Goal: Check status: Check status

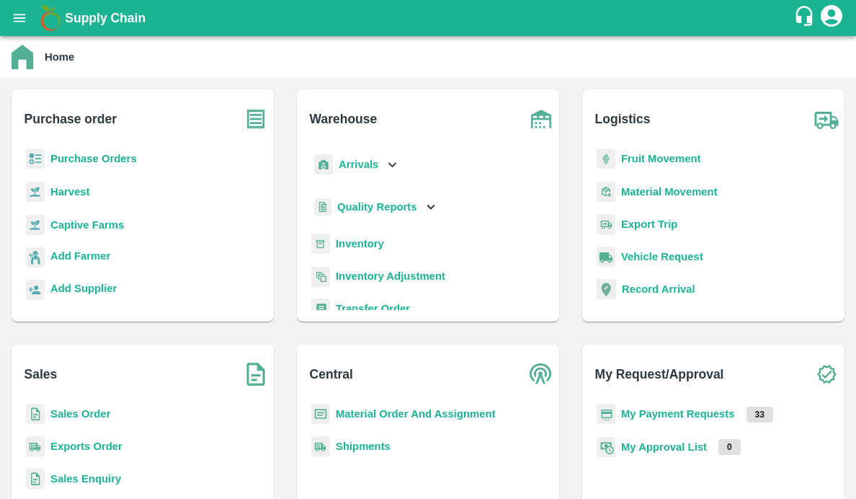
click at [24, 21] on icon "open drawer" at bounding box center [20, 18] width 12 height 8
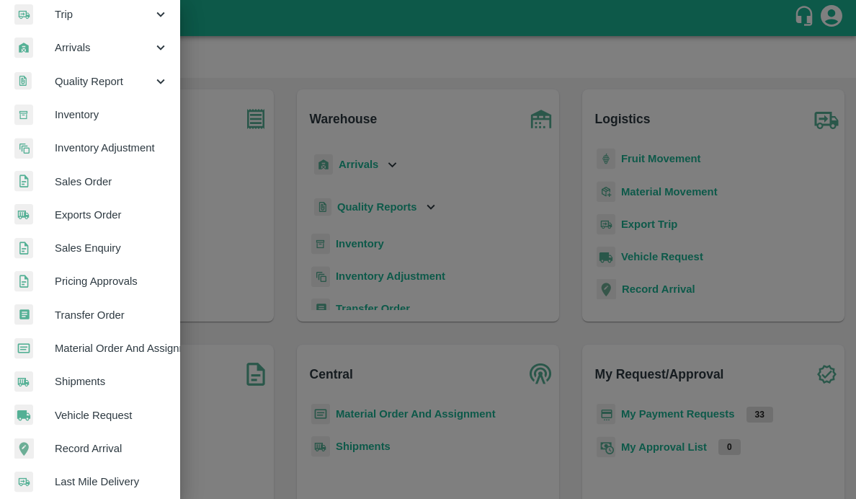
scroll to position [322, 0]
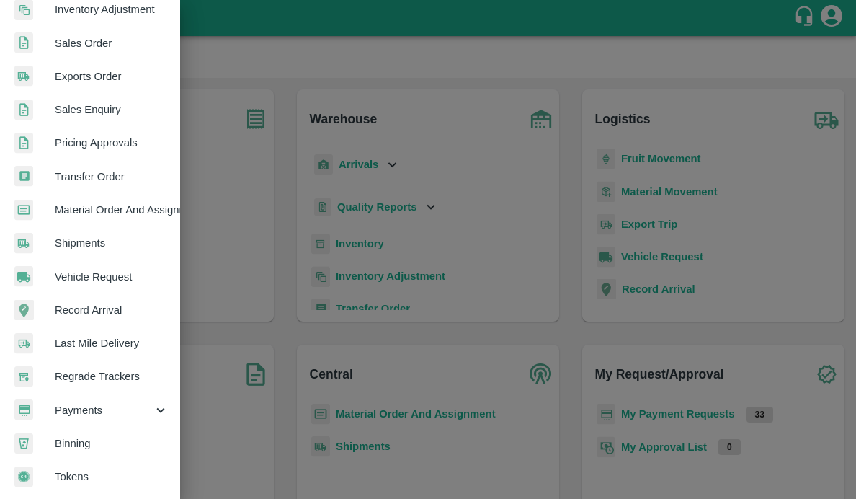
click at [132, 395] on div "Payments" at bounding box center [90, 409] width 180 height 33
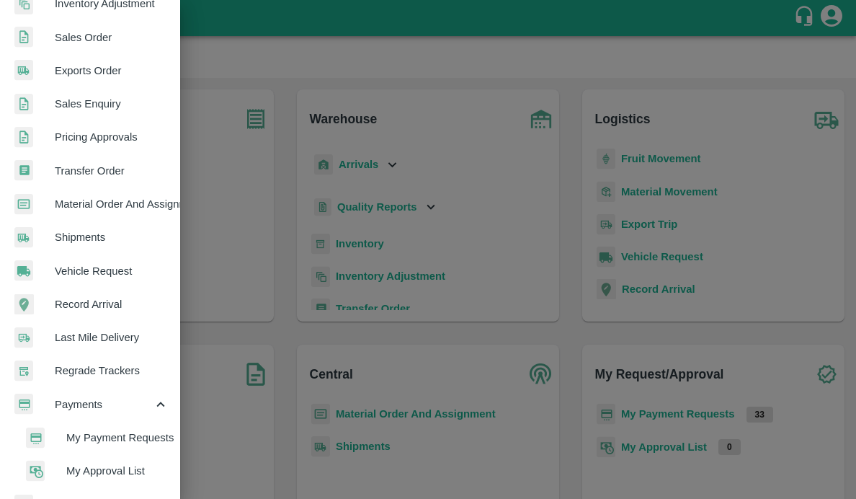
click at [88, 428] on li "My Payment Requests" at bounding box center [96, 437] width 169 height 33
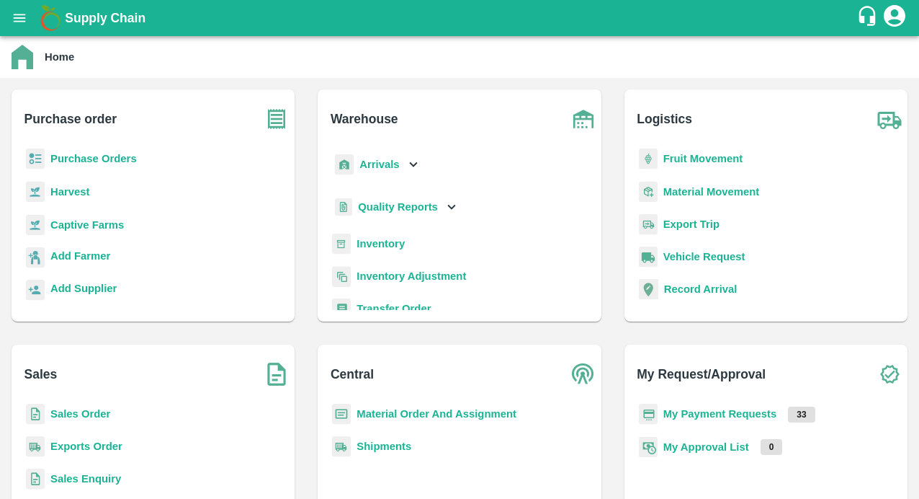
click at [96, 160] on b "Purchase Orders" at bounding box center [93, 159] width 86 height 12
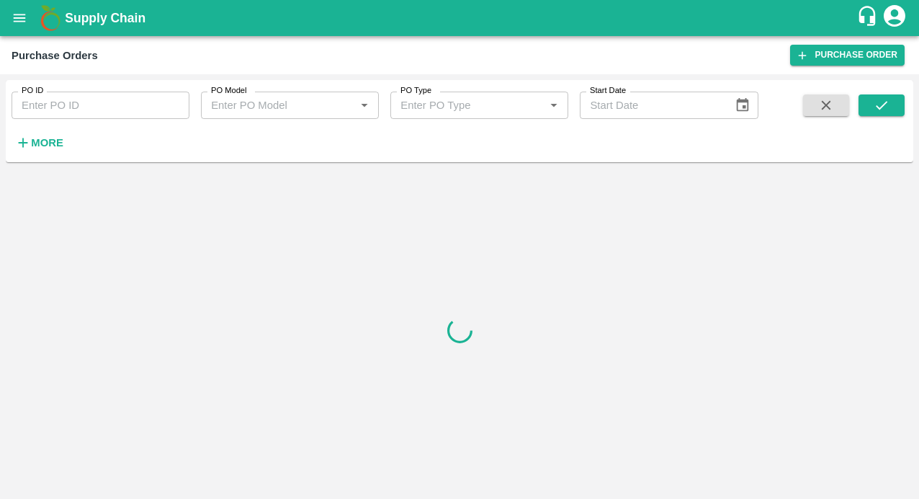
click at [87, 113] on input "PO ID" at bounding box center [101, 105] width 178 height 27
paste input "171219"
click at [873, 104] on button "submit" at bounding box center [882, 105] width 46 height 22
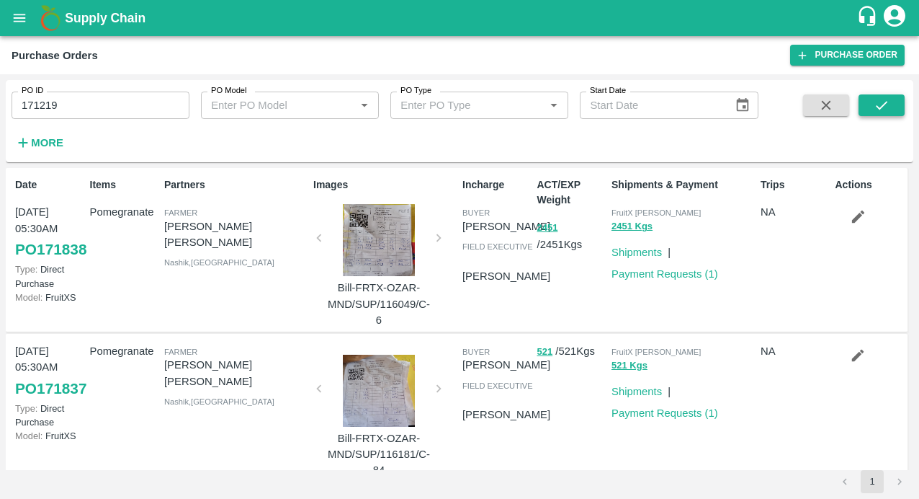
click at [874, 107] on icon "submit" at bounding box center [882, 105] width 16 height 16
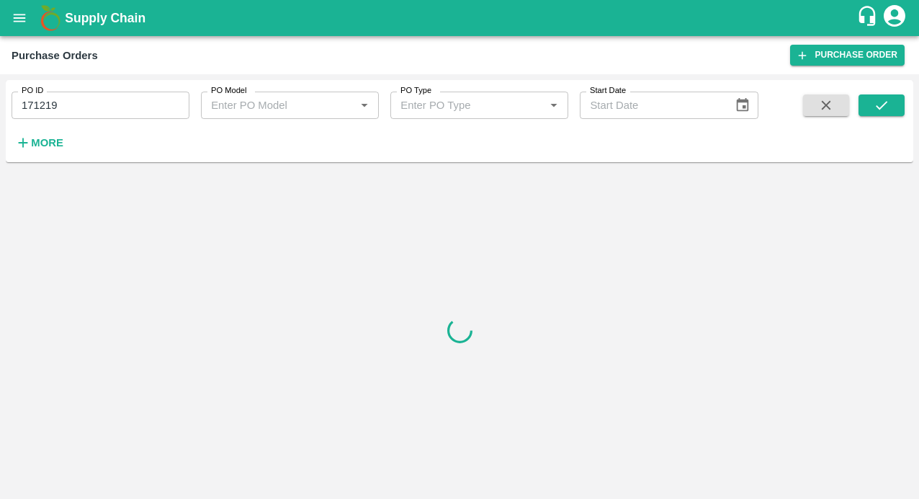
click at [130, 110] on input "171219" at bounding box center [101, 105] width 178 height 27
click at [891, 107] on button "submit" at bounding box center [882, 105] width 46 height 22
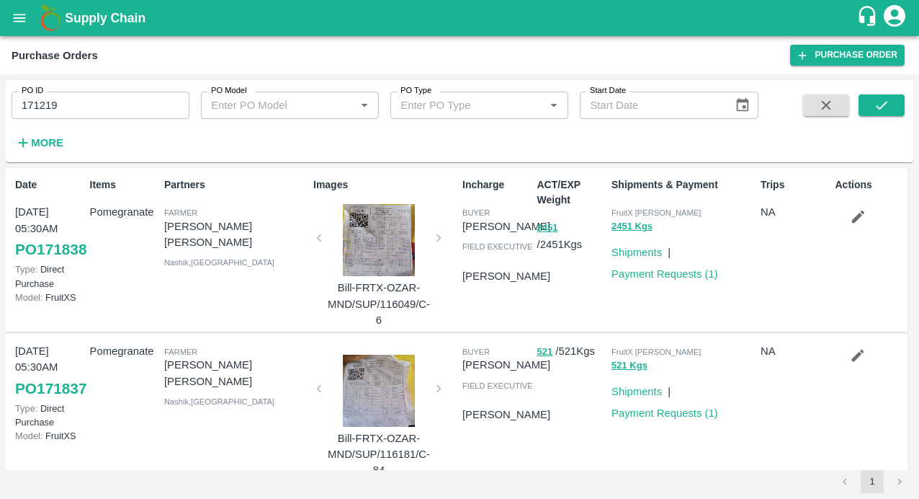
click at [120, 100] on input "171219" at bounding box center [101, 105] width 178 height 27
click at [875, 98] on icon "submit" at bounding box center [882, 105] width 16 height 16
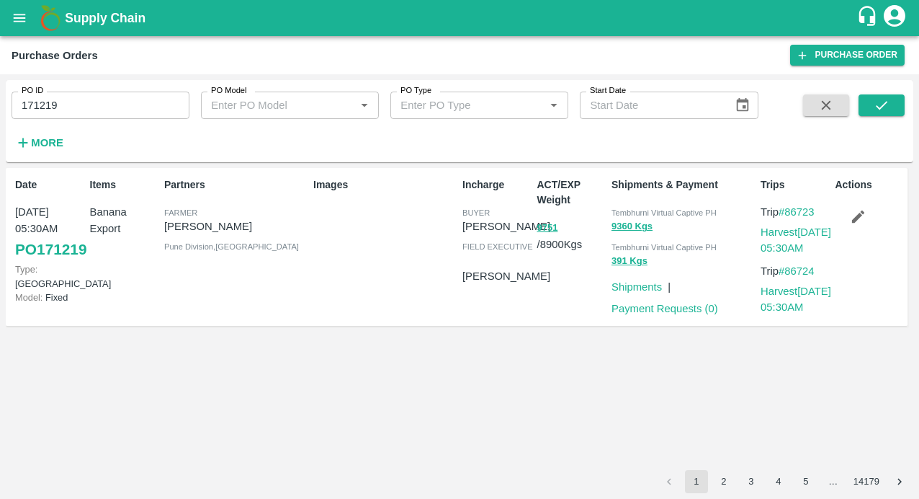
click at [33, 262] on link "PO 171219" at bounding box center [50, 249] width 71 height 26
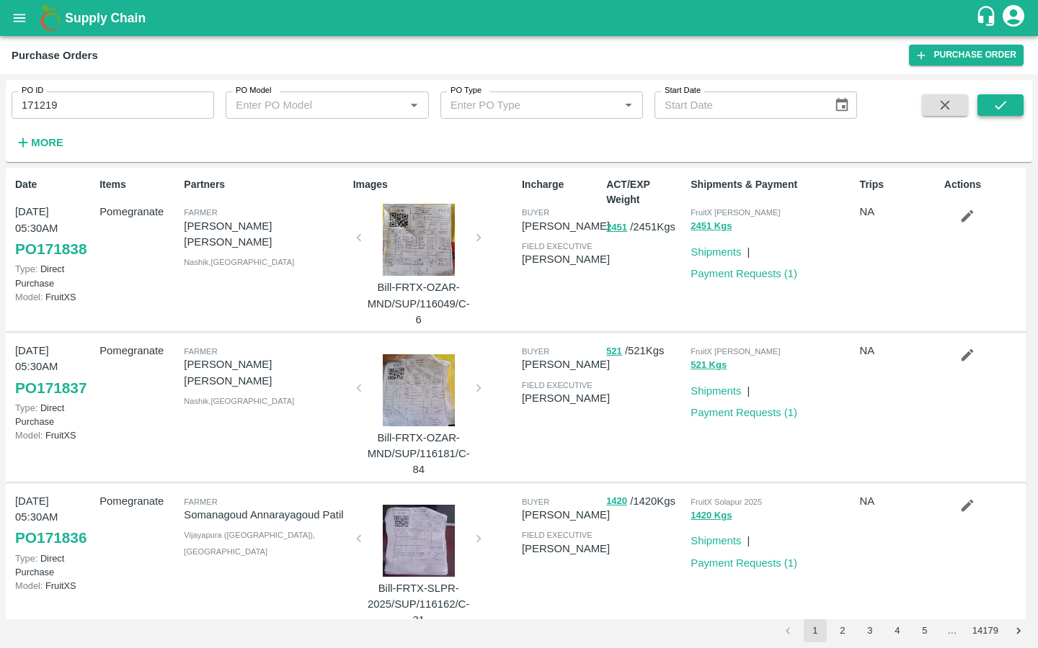
click at [919, 107] on icon "submit" at bounding box center [1000, 105] width 16 height 16
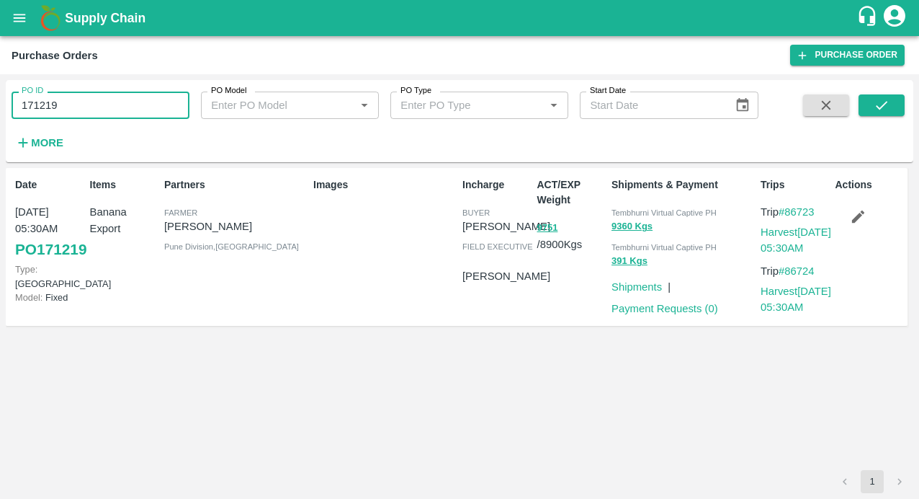
drag, startPoint x: 78, startPoint y: 106, endPoint x: -58, endPoint y: 104, distance: 136.2
click at [0, 104] on html "Supply Chain Purchase Orders Purchase Order PO ID 171219 PO ID PO Model PO Mode…" at bounding box center [459, 249] width 919 height 499
type input "171219"
paste input "text"
type input "171383"
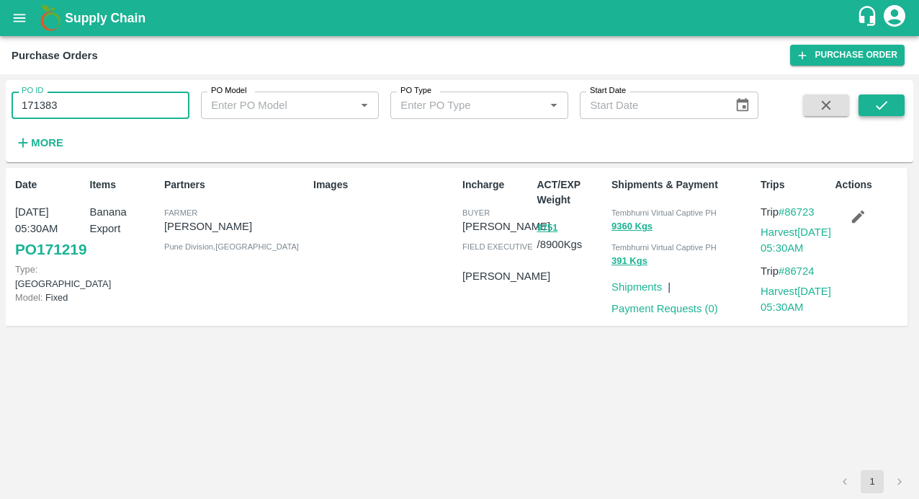
click at [865, 99] on button "submit" at bounding box center [882, 105] width 46 height 22
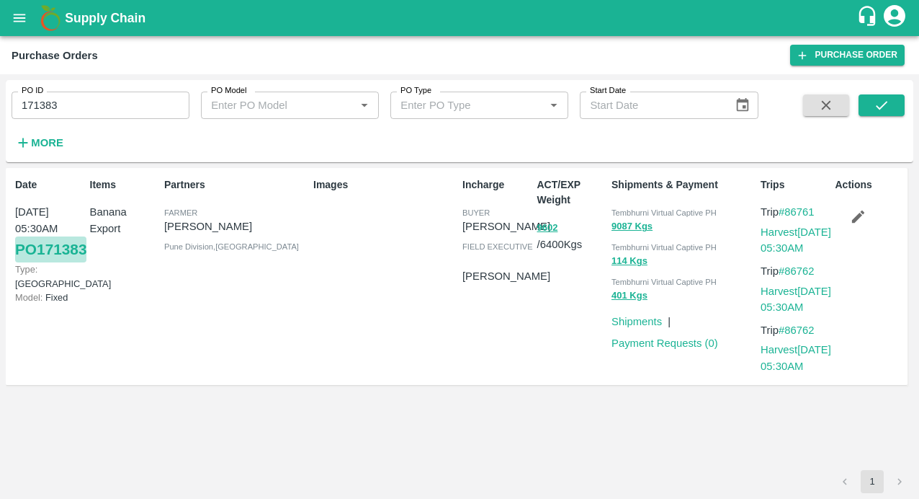
click at [51, 262] on link "PO 171383" at bounding box center [50, 249] width 71 height 26
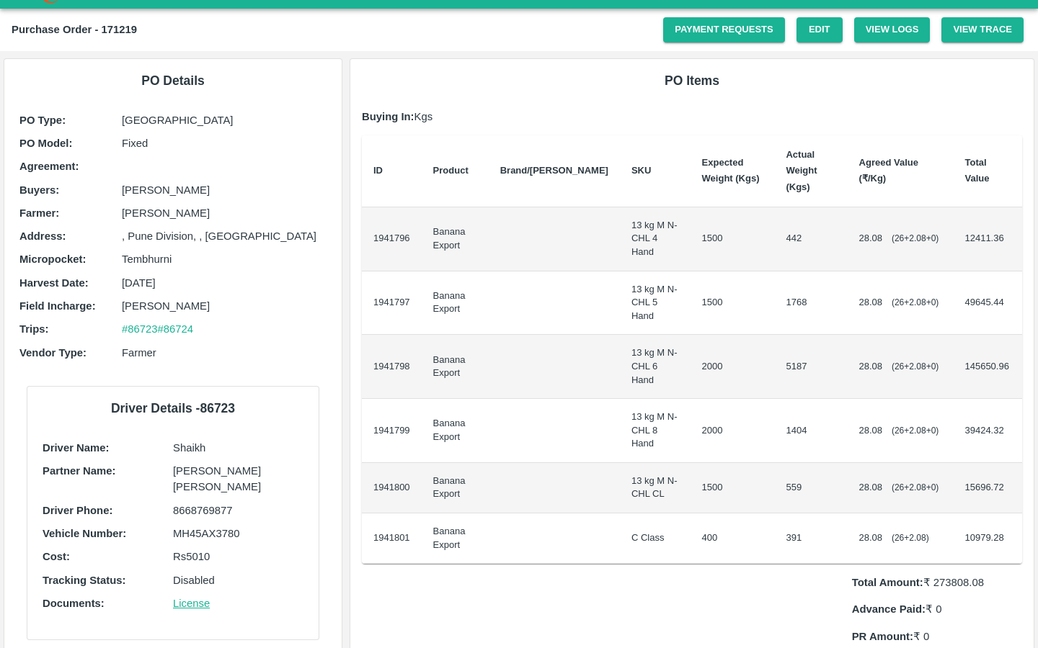
scroll to position [33, 0]
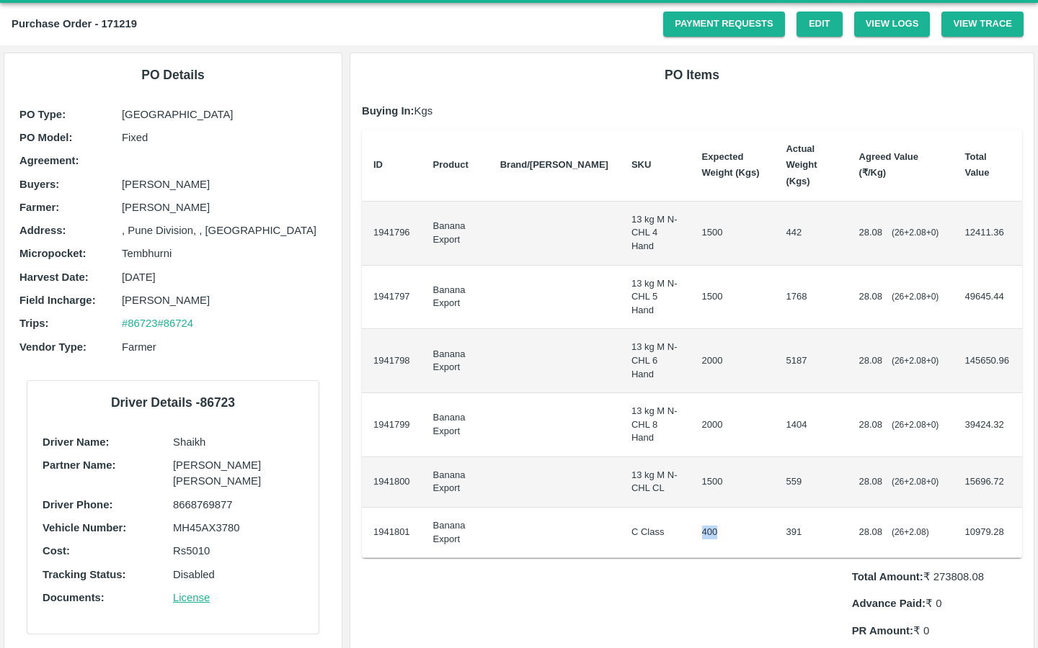
drag, startPoint x: 670, startPoint y: 465, endPoint x: 695, endPoint y: 462, distance: 25.4
click at [695, 498] on td "400" at bounding box center [732, 533] width 84 height 50
copy td "400"
drag, startPoint x: 767, startPoint y: 465, endPoint x: 791, endPoint y: 465, distance: 24.5
click at [791, 498] on td "391" at bounding box center [810, 533] width 73 height 50
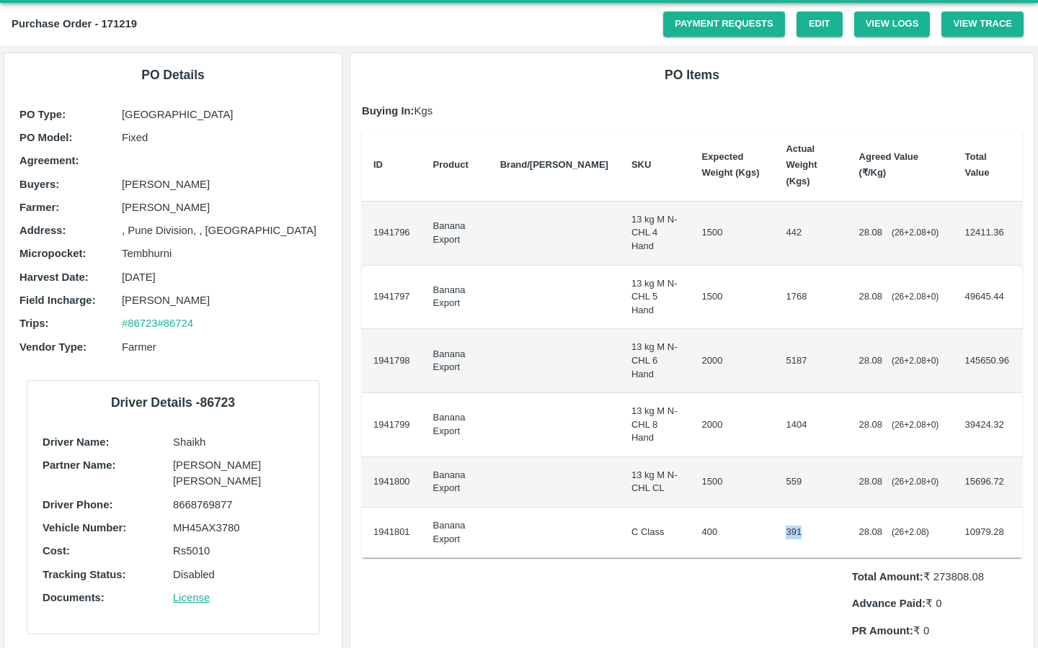
copy td "391"
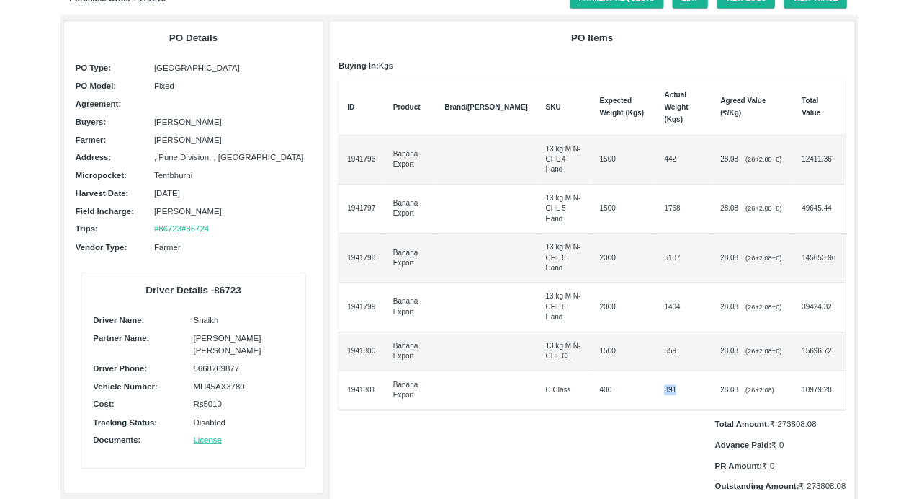
scroll to position [0, 0]
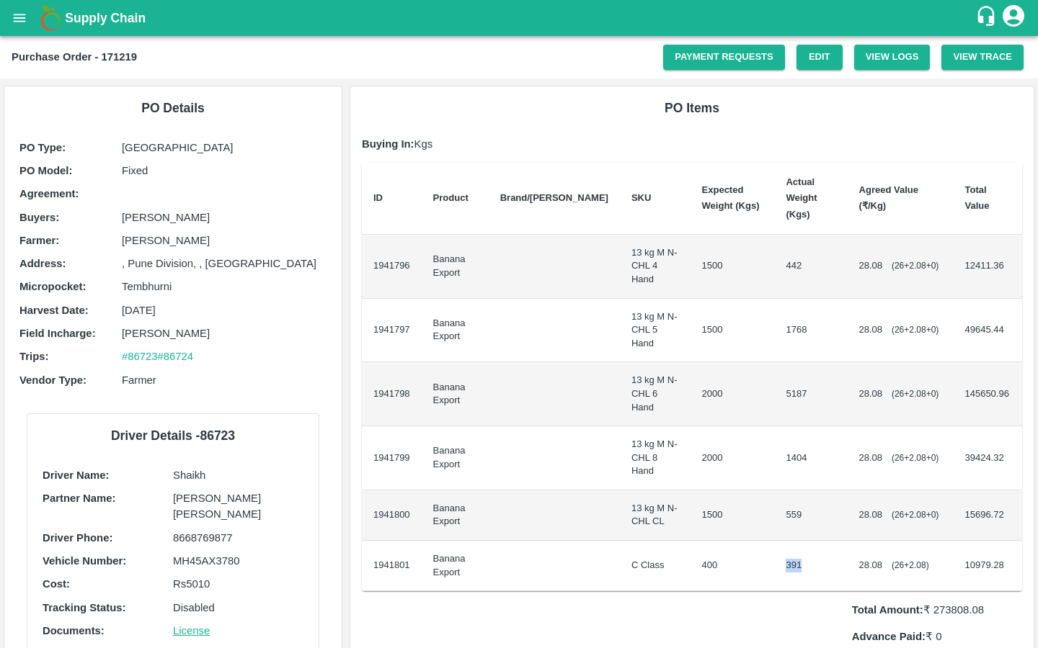
click at [732, 498] on div "Total Amount: ₹ 273808.08 Advance Paid: ₹ 0 PR Amount: ₹ 0 Outstanding Amount: …" at bounding box center [692, 645] width 660 height 107
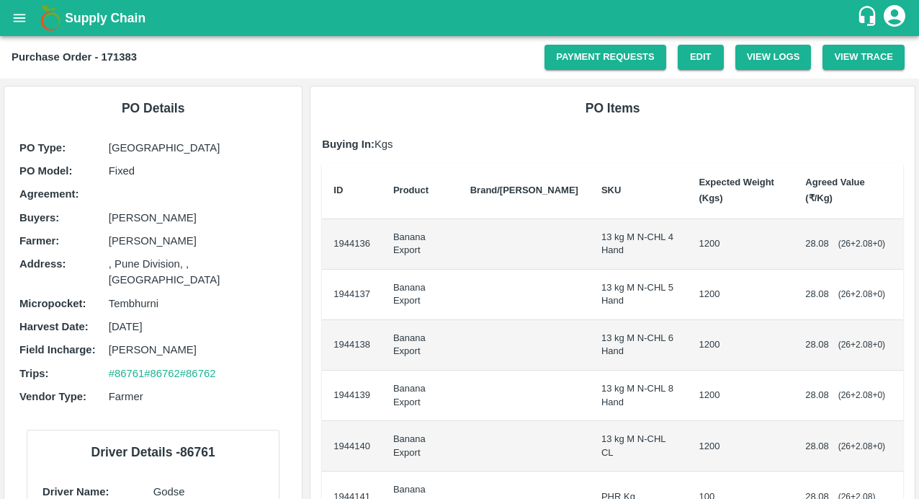
scroll to position [253, 0]
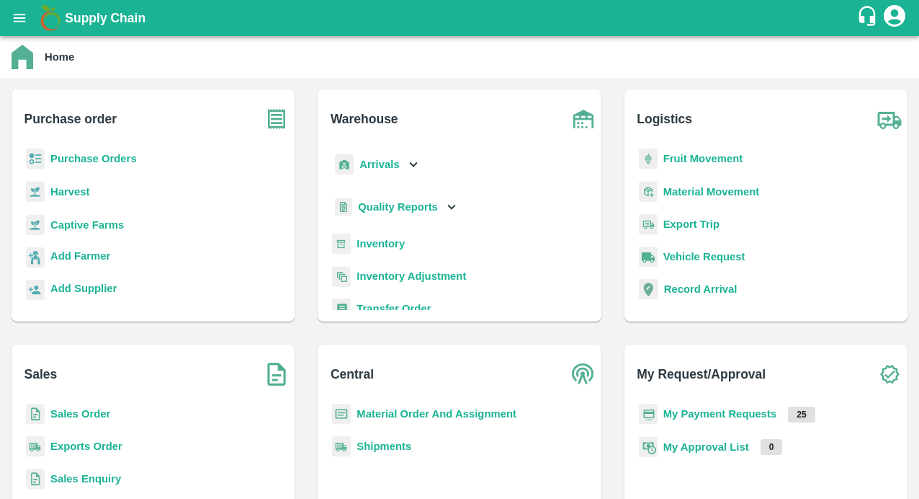
click at [88, 229] on b "Captive Farms" at bounding box center [86, 225] width 73 height 12
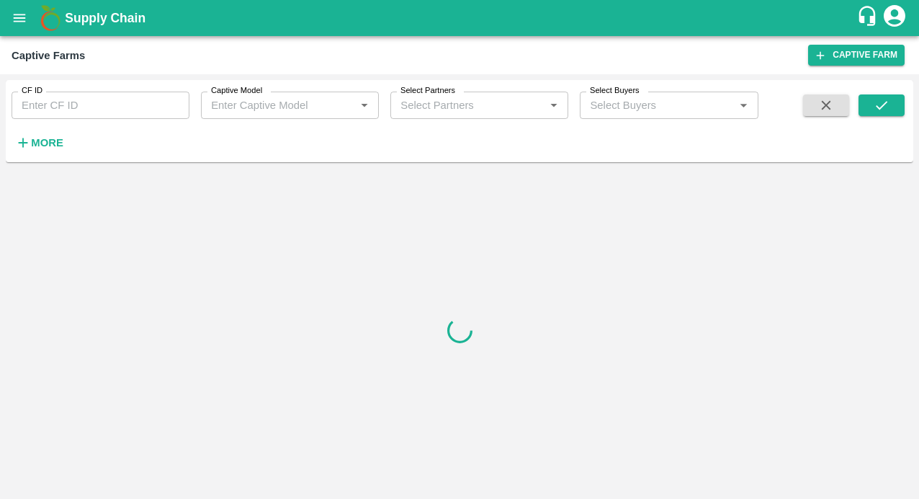
click at [14, 12] on icon "open drawer" at bounding box center [20, 18] width 16 height 16
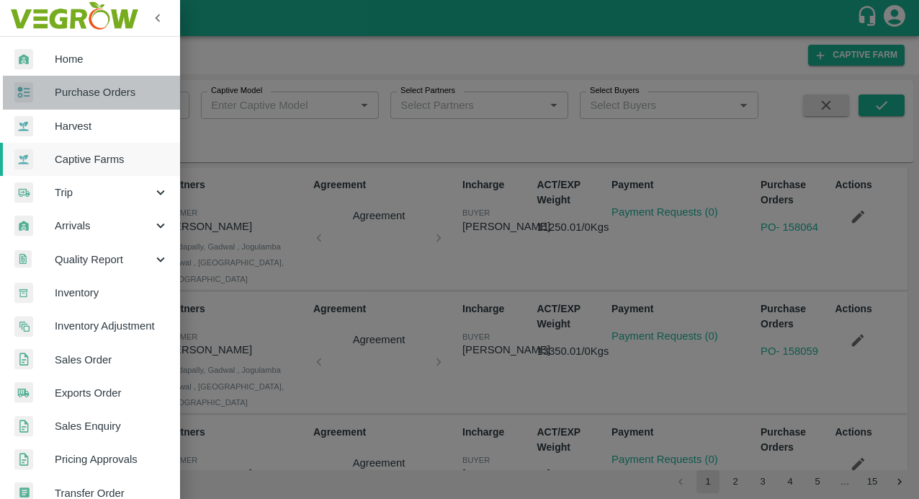
click at [115, 106] on link "Purchase Orders" at bounding box center [90, 92] width 180 height 33
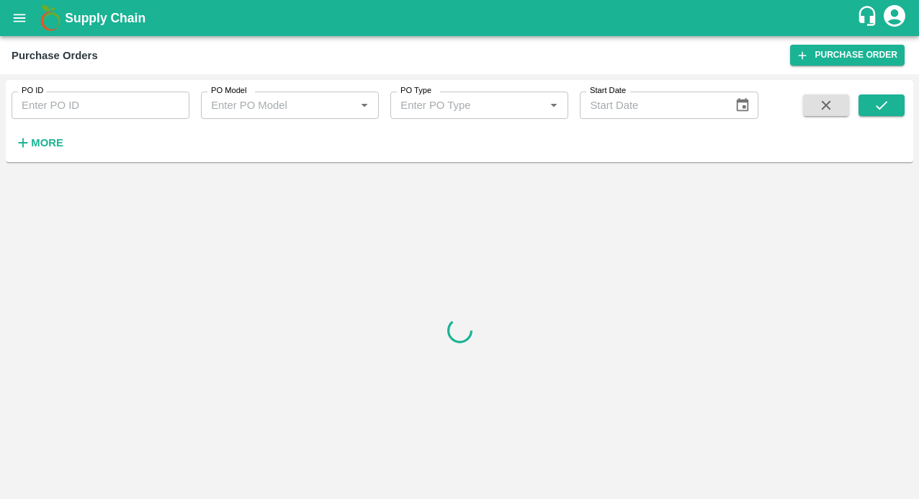
click at [76, 98] on input "PO ID" at bounding box center [101, 105] width 178 height 27
paste input "171219"
type input "171219"
click at [888, 97] on icon "submit" at bounding box center [882, 105] width 16 height 16
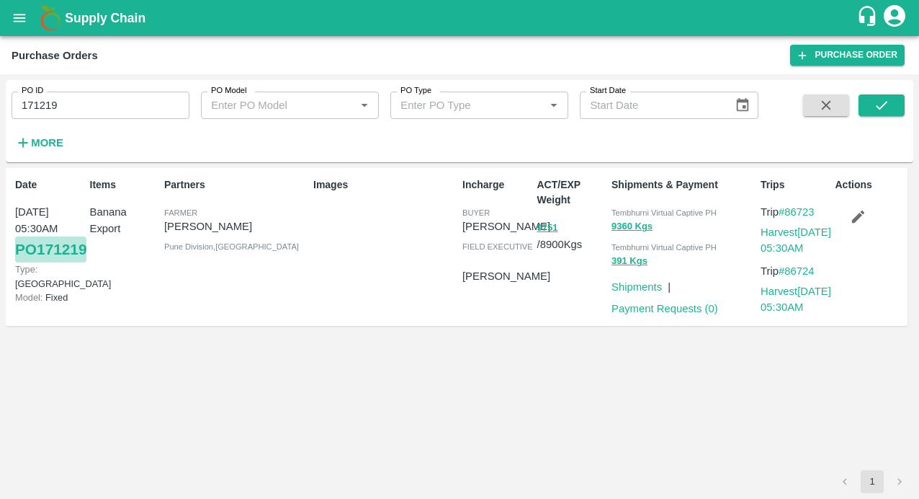
click at [53, 262] on link "PO 171219" at bounding box center [50, 249] width 71 height 26
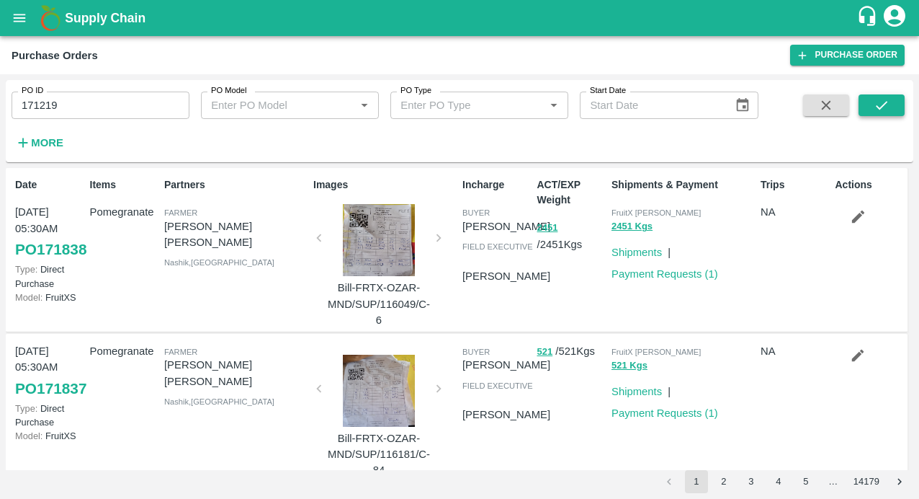
click at [883, 110] on icon "submit" at bounding box center [882, 105] width 16 height 16
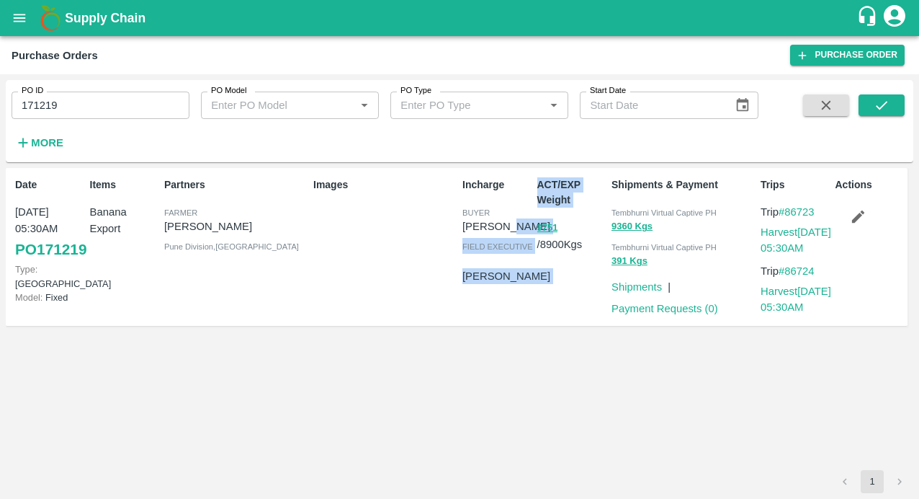
drag, startPoint x: 528, startPoint y: 231, endPoint x: 559, endPoint y: 230, distance: 31.0
click at [560, 230] on div "Date 23 Aug, 05:30AM PO 171219 Type: Farm Gate Model: Fixed Items Banana Export…" at bounding box center [457, 247] width 902 height 159
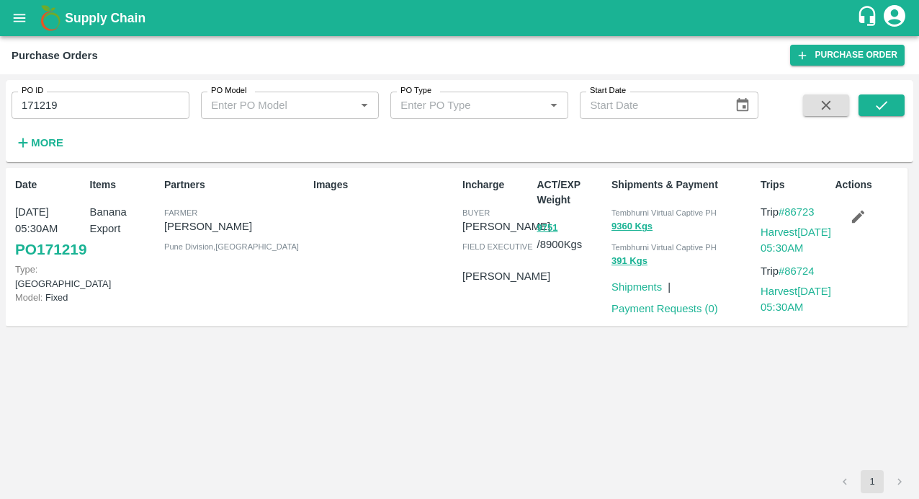
click at [556, 322] on div "ACT/EXP Weight 9751 / 8900 Kgs" at bounding box center [569, 246] width 75 height 151
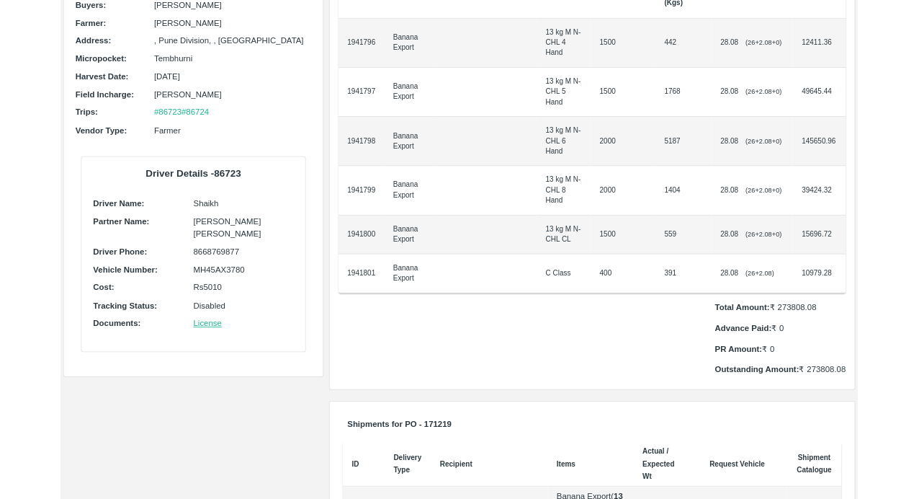
scroll to position [211, 0]
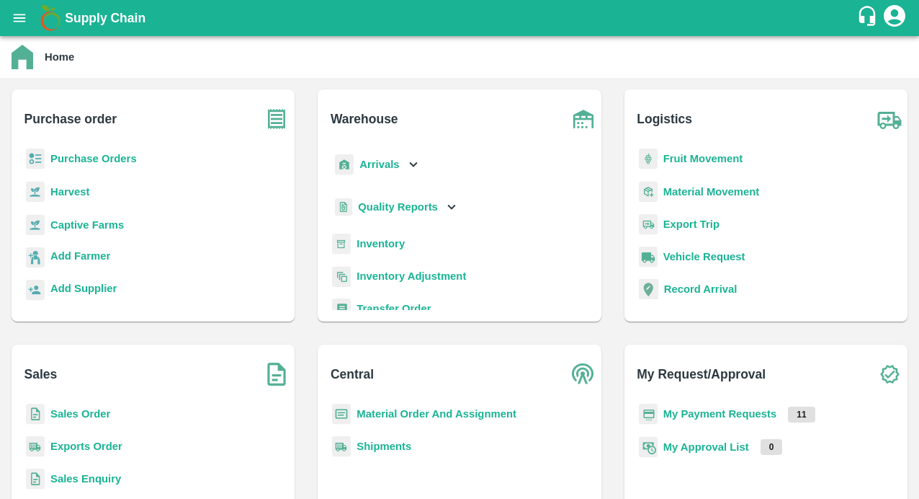
click at [92, 155] on b "Purchase Orders" at bounding box center [93, 159] width 86 height 12
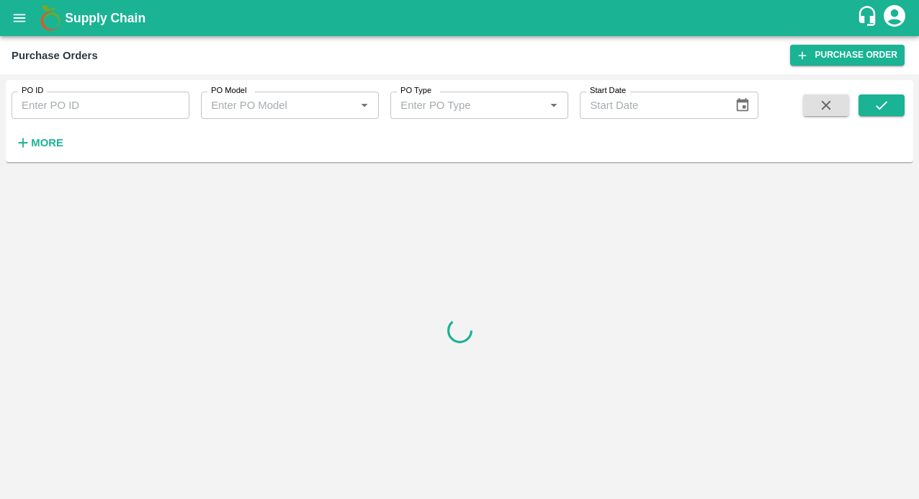
click at [70, 112] on input "PO ID" at bounding box center [101, 105] width 178 height 27
paste input "171061"
click at [873, 113] on button "submit" at bounding box center [882, 105] width 46 height 22
click at [93, 117] on input "171061" at bounding box center [101, 105] width 178 height 27
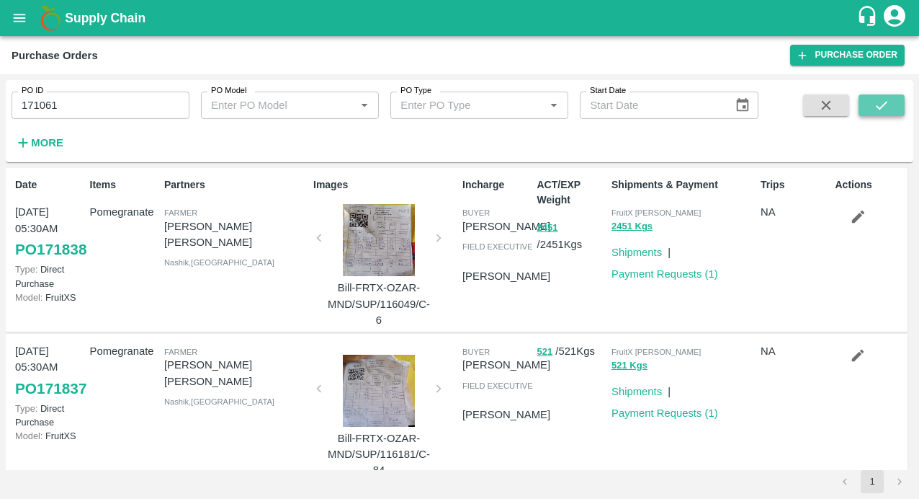
click at [875, 104] on icon "submit" at bounding box center [882, 105] width 16 height 16
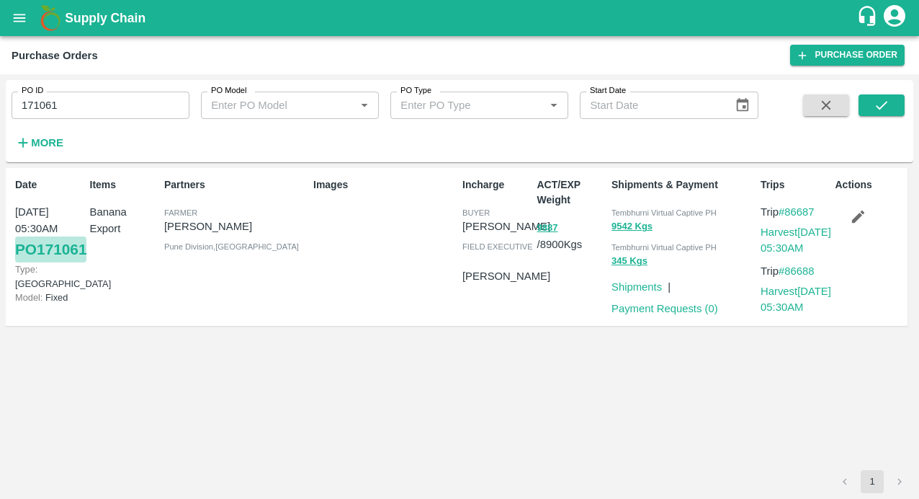
click at [43, 262] on link "PO 171061" at bounding box center [50, 249] width 71 height 26
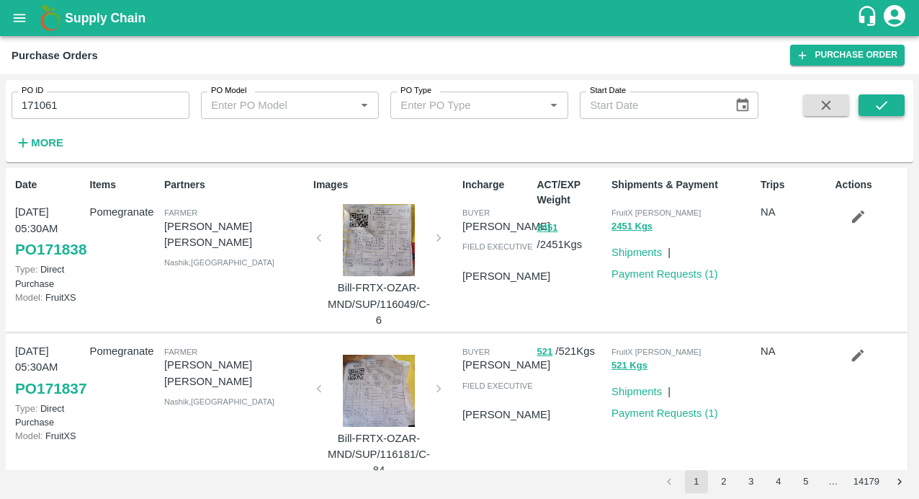
click at [876, 105] on icon "submit" at bounding box center [882, 105] width 16 height 16
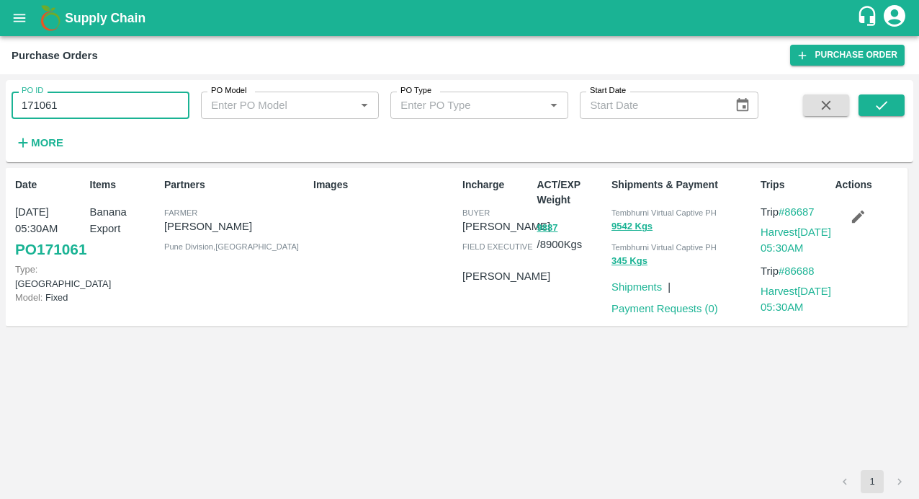
drag, startPoint x: 93, startPoint y: 105, endPoint x: -54, endPoint y: 105, distance: 147.0
click at [0, 105] on html "Supply Chain Purchase Orders Purchase Order PO ID 171061 PO ID PO Model PO Mode…" at bounding box center [459, 249] width 919 height 499
type input "171061"
paste input "text"
type input "171634"
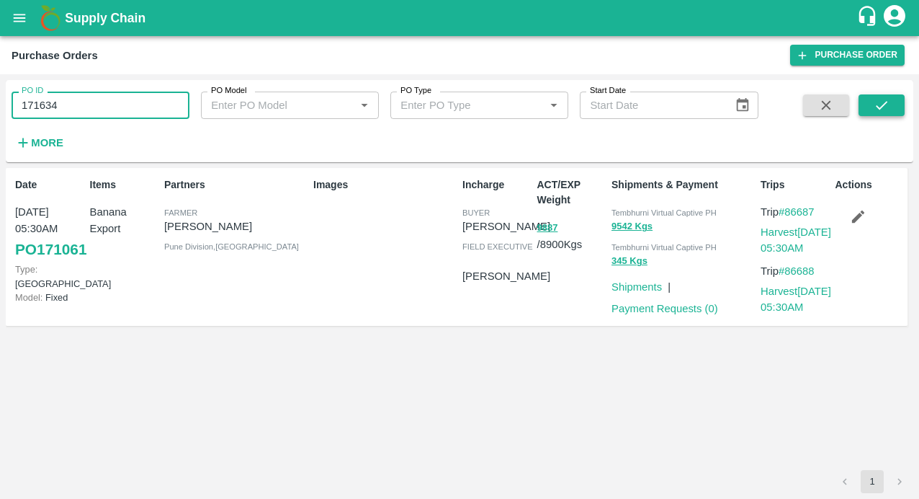
click at [890, 110] on button "submit" at bounding box center [882, 105] width 46 height 22
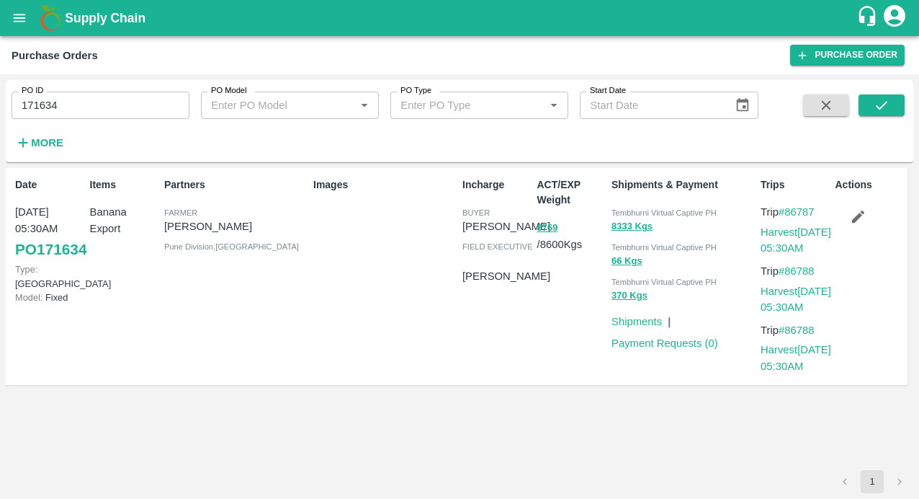
click at [30, 262] on link "PO 171634" at bounding box center [50, 249] width 71 height 26
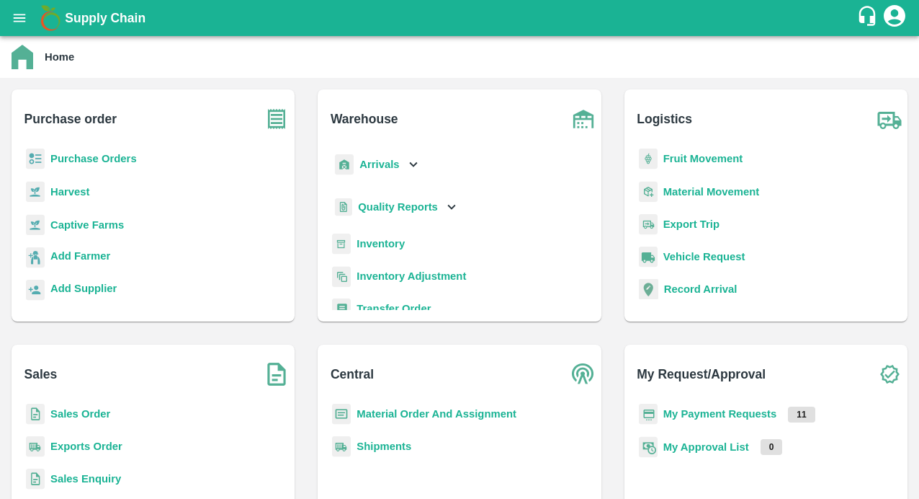
click at [22, 9] on button "open drawer" at bounding box center [19, 17] width 33 height 33
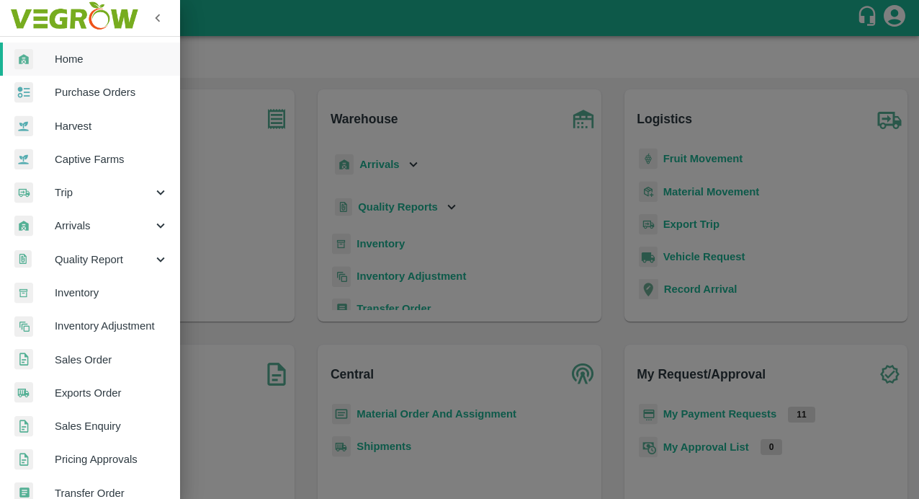
scroll to position [322, 0]
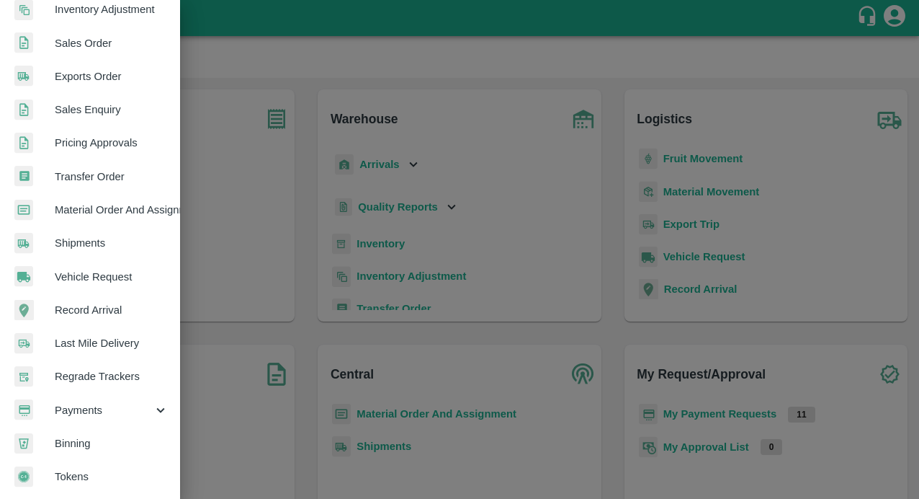
click at [99, 402] on span "Payments" at bounding box center [104, 410] width 98 height 16
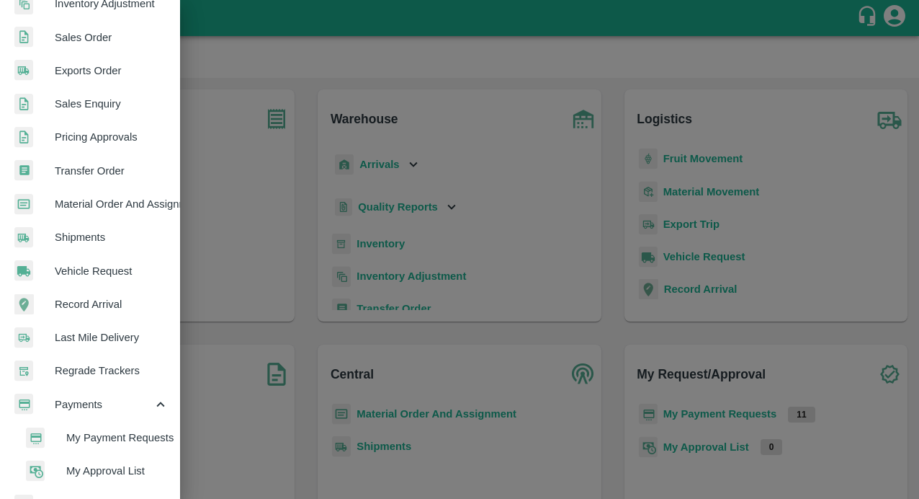
click at [87, 431] on span "My Payment Requests" at bounding box center [117, 437] width 102 height 16
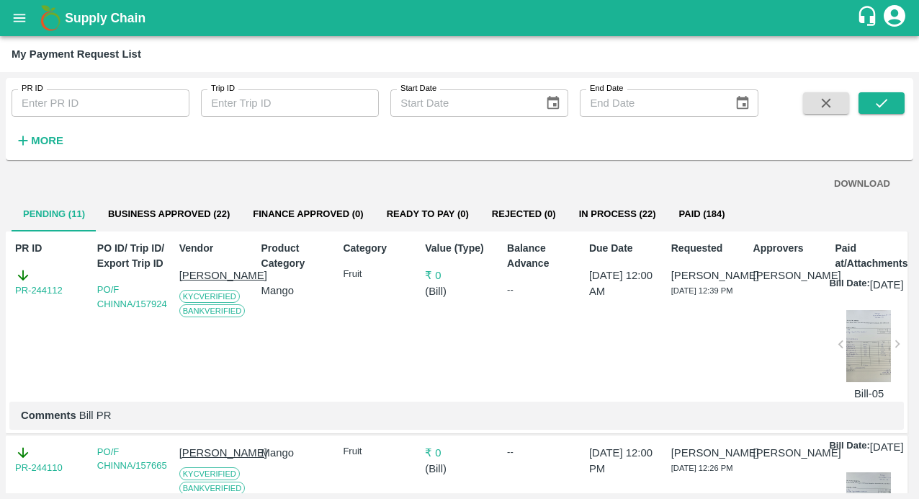
click at [148, 214] on button "Business Approved (22)" at bounding box center [169, 214] width 145 height 35
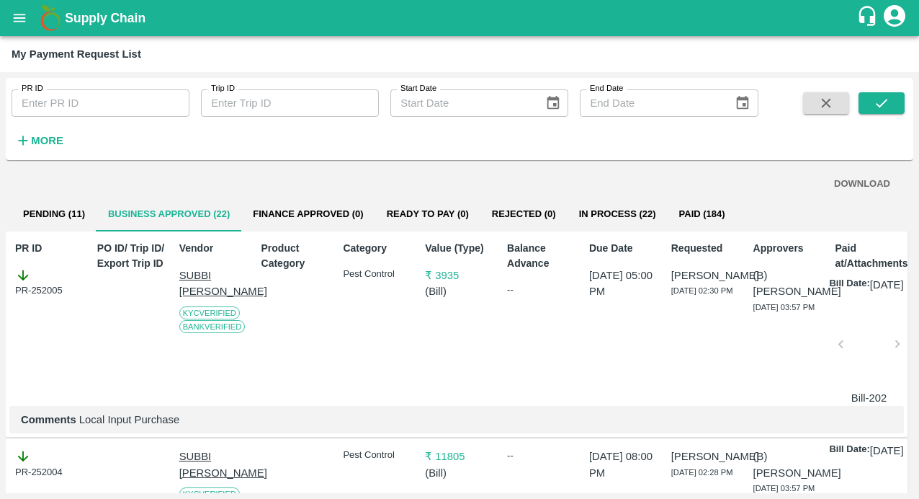
click at [62, 214] on button "Pending (11)" at bounding box center [54, 214] width 85 height 35
